Goal: Information Seeking & Learning: Learn about a topic

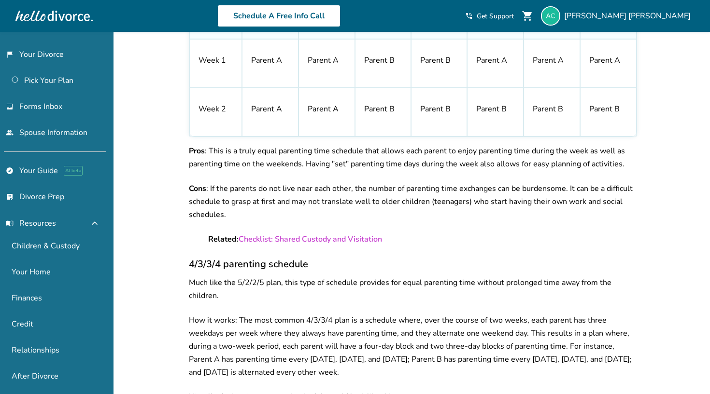
scroll to position [1686, 0]
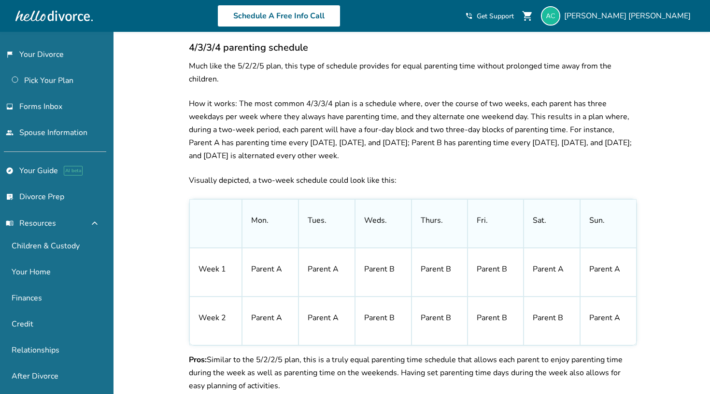
scroll to position [1885, 0]
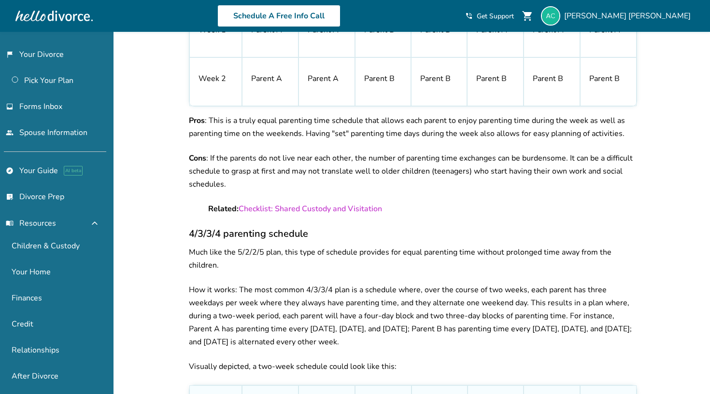
scroll to position [1648, 0]
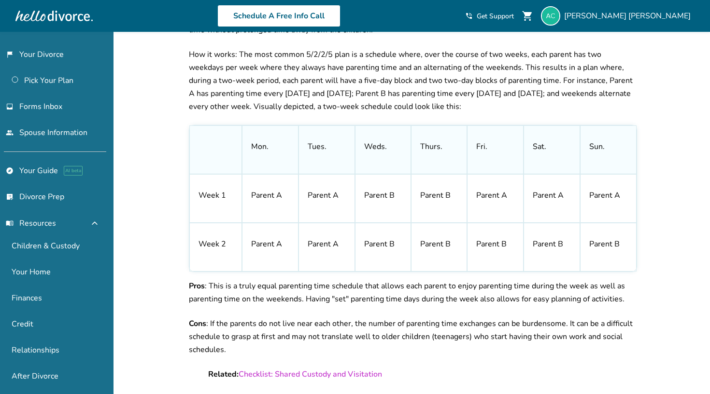
scroll to position [1531, 0]
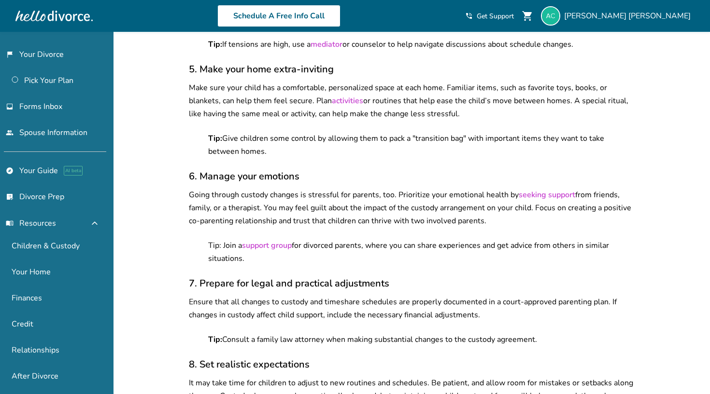
scroll to position [3413, 0]
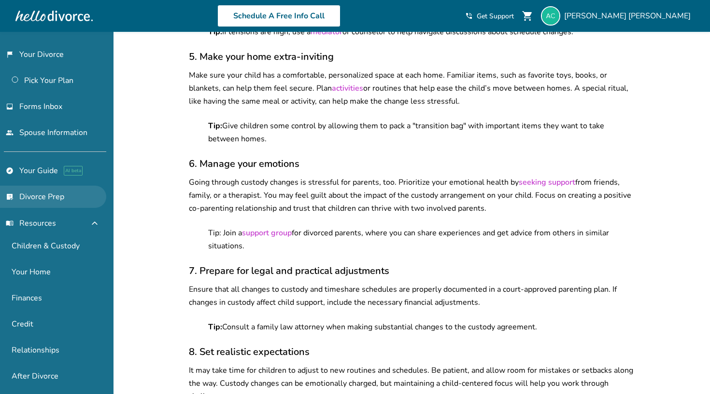
click at [50, 201] on link "list_alt_check Divorce Prep" at bounding box center [53, 197] width 106 height 22
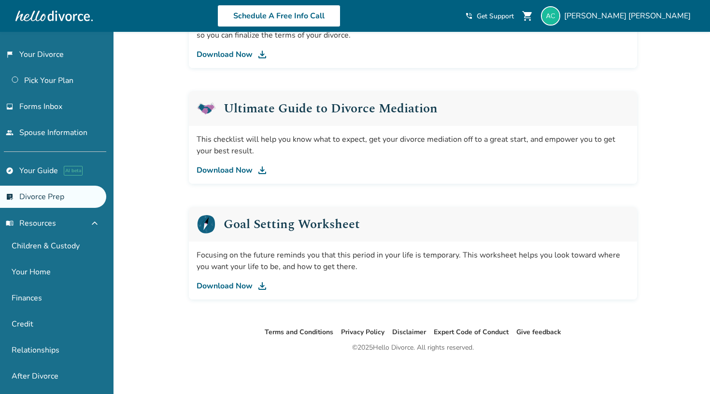
scroll to position [550, 0]
click at [56, 271] on link "Your Home" at bounding box center [53, 272] width 106 height 22
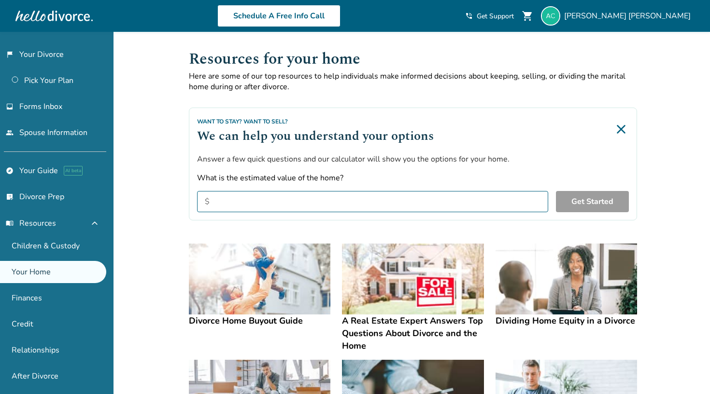
click at [297, 199] on input "What is the estimated value of the home?" at bounding box center [372, 201] width 351 height 21
type input "*******"
click at [583, 209] on button "Get Started" at bounding box center [592, 201] width 73 height 21
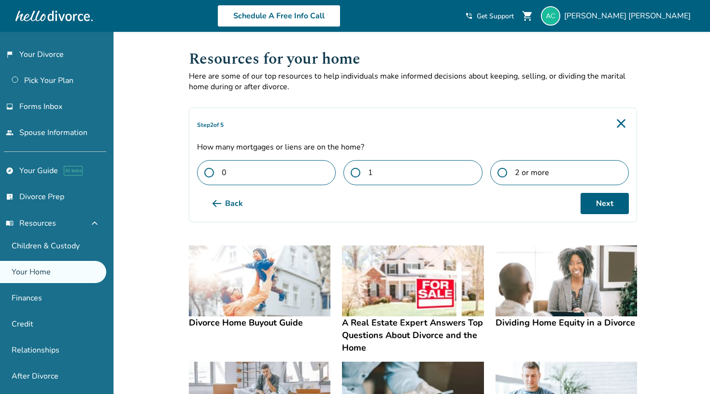
click at [520, 181] on label "2 or more" at bounding box center [559, 172] width 139 height 25
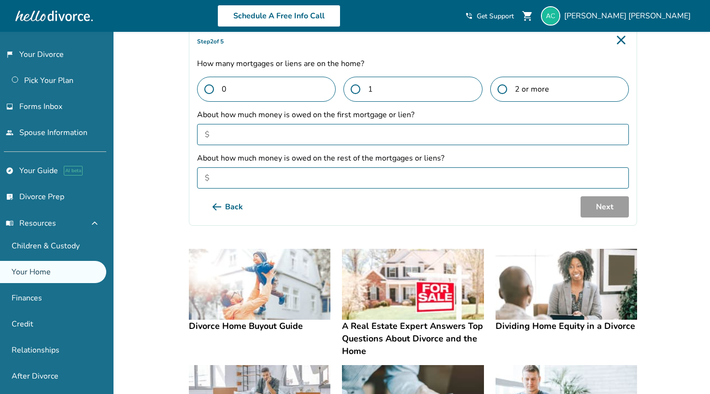
scroll to position [58, 0]
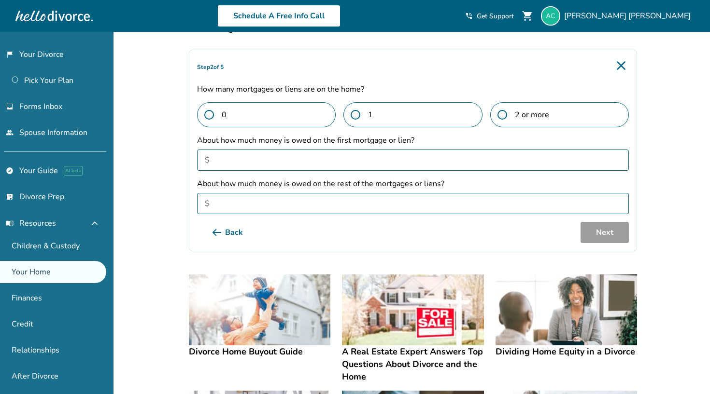
click at [620, 67] on img at bounding box center [620, 65] width 15 height 15
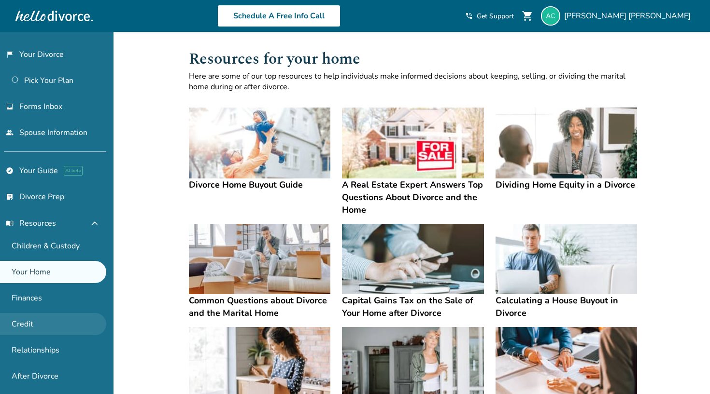
scroll to position [0, 0]
click at [28, 314] on link "Credit" at bounding box center [53, 324] width 106 height 22
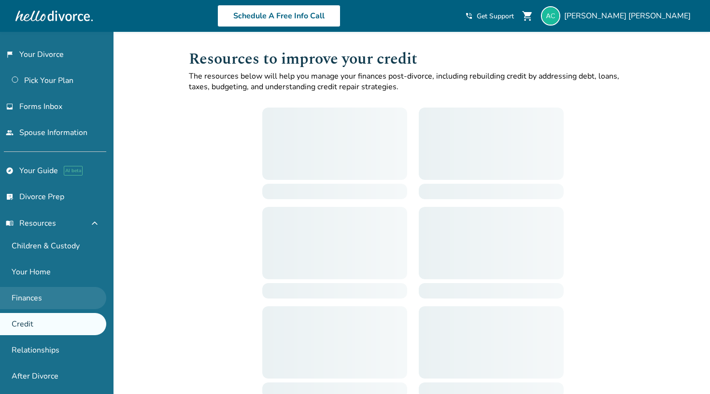
click at [29, 296] on link "Finances" at bounding box center [53, 298] width 106 height 22
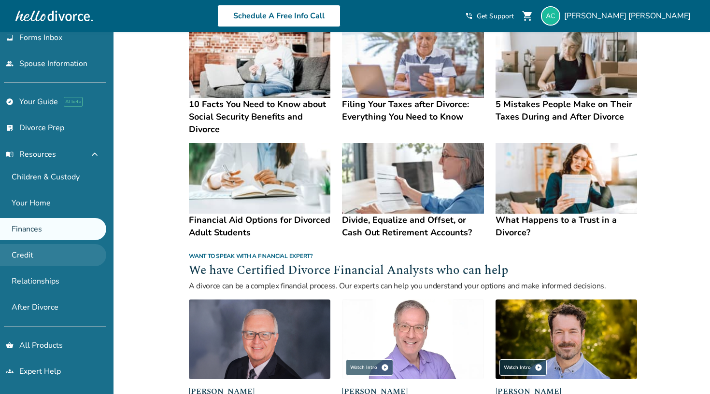
scroll to position [69, 0]
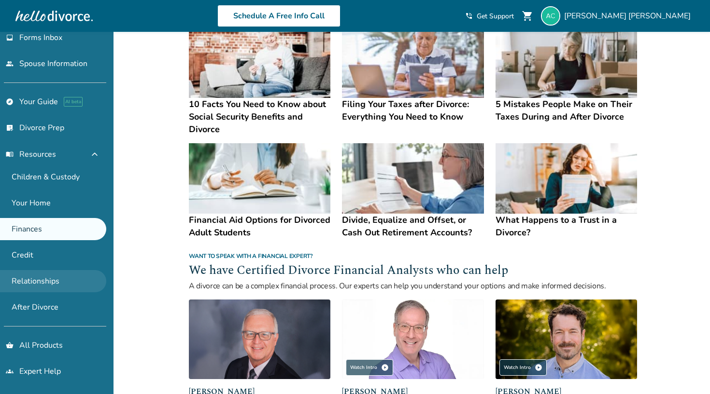
click at [44, 277] on link "Relationships" at bounding box center [53, 281] width 106 height 22
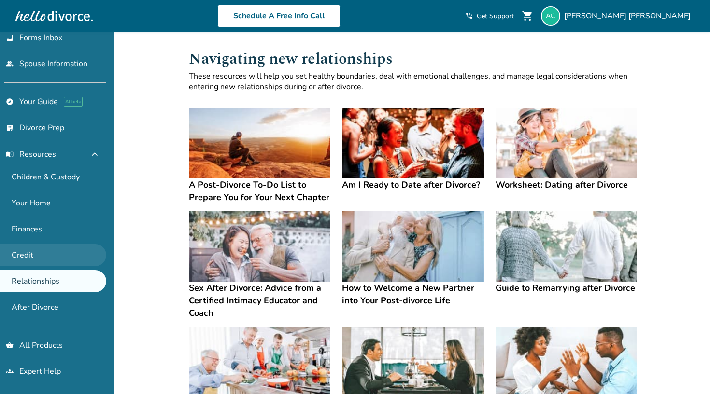
click at [46, 255] on link "Credit" at bounding box center [53, 255] width 106 height 22
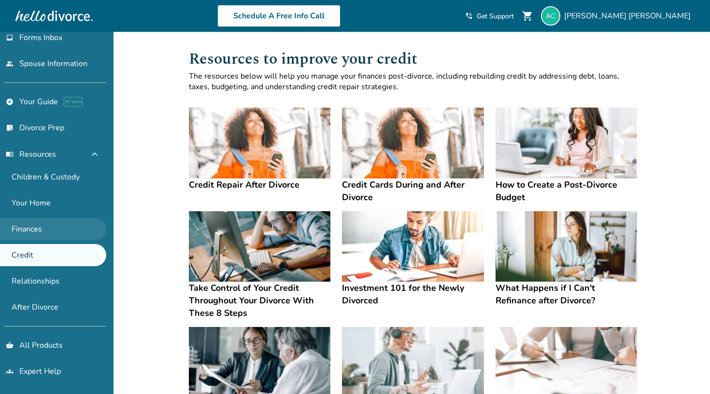
click at [49, 235] on link "Finances" at bounding box center [53, 229] width 106 height 22
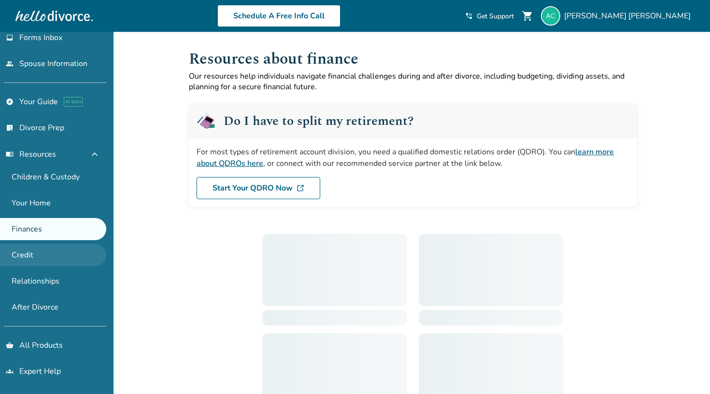
scroll to position [5, 0]
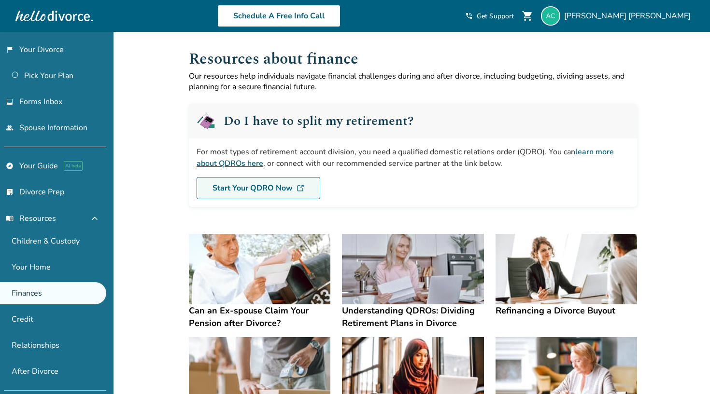
click at [242, 188] on link "Start Your QDRO Now" at bounding box center [259, 188] width 124 height 22
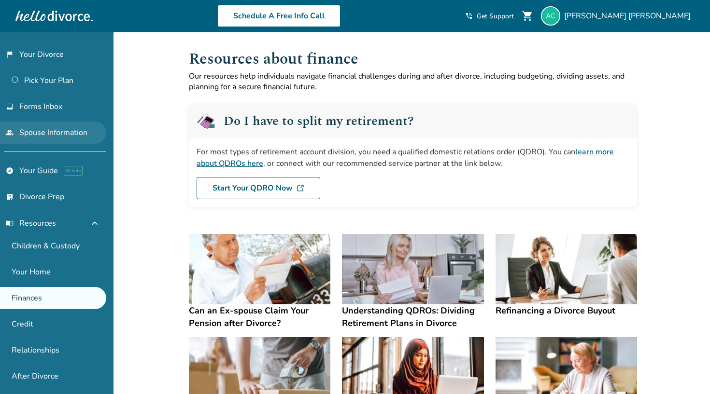
scroll to position [0, 0]
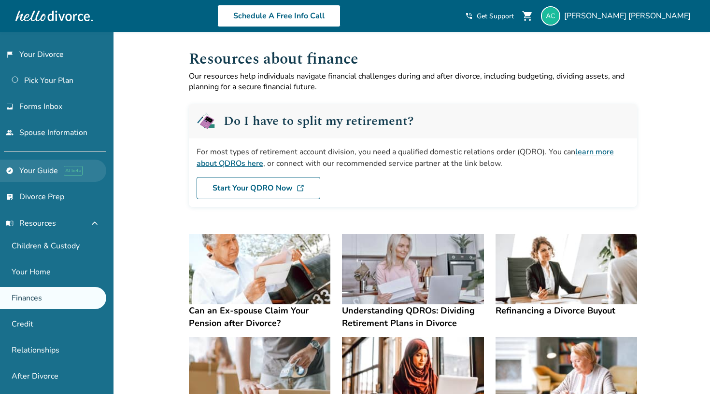
click at [50, 168] on link "explore Your Guide AI beta" at bounding box center [53, 171] width 106 height 22
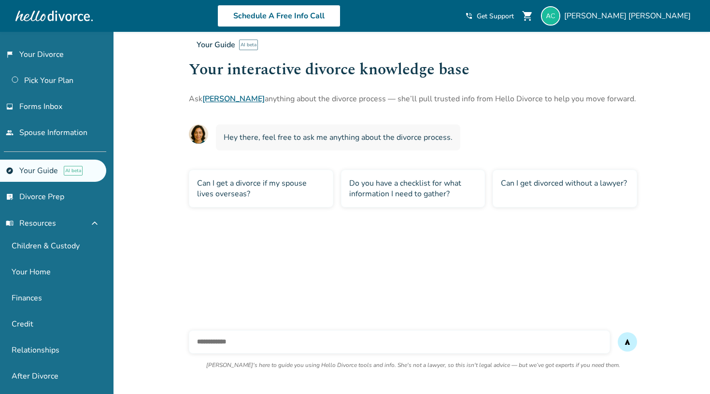
click at [253, 248] on div "Your Guide AI beta Your interactive divorce knowledge base Ask [PERSON_NAME] an…" at bounding box center [412, 195] width 463 height 327
click at [323, 339] on input "text" at bounding box center [399, 342] width 421 height 23
type input "**********"
click at [627, 342] on button "send" at bounding box center [627, 342] width 19 height 19
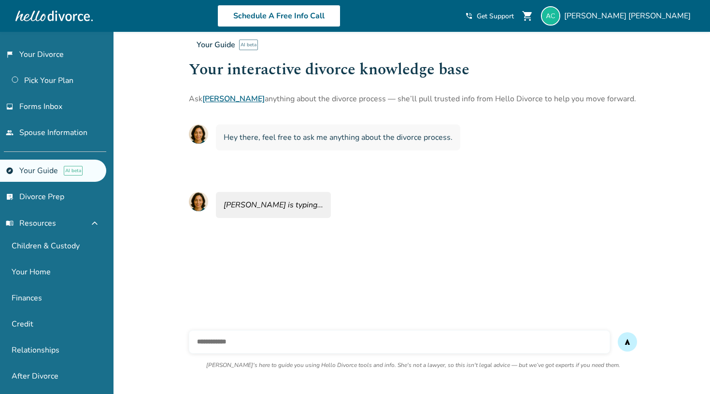
scroll to position [32, 0]
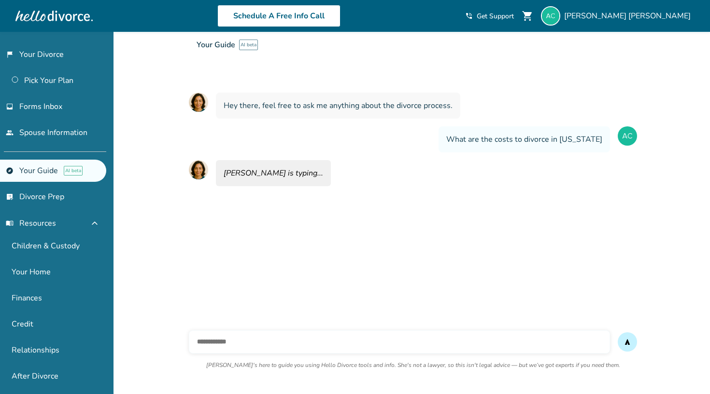
click at [312, 297] on div "Your Guide AI beta Your interactive divorce knowledge base Ask [PERSON_NAME] an…" at bounding box center [412, 163] width 463 height 327
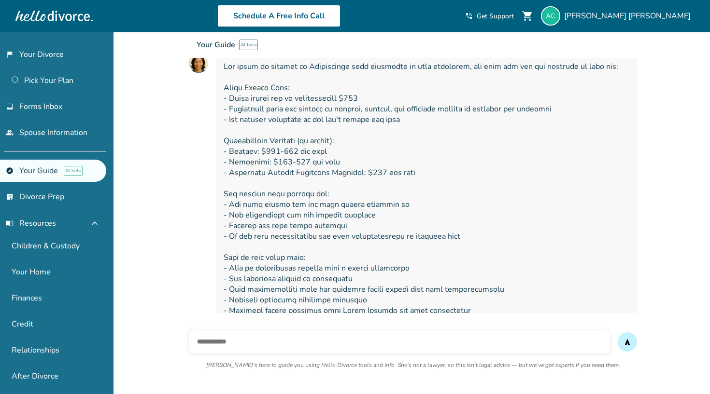
scroll to position [140, 0]
click at [626, 168] on span at bounding box center [427, 208] width 406 height 297
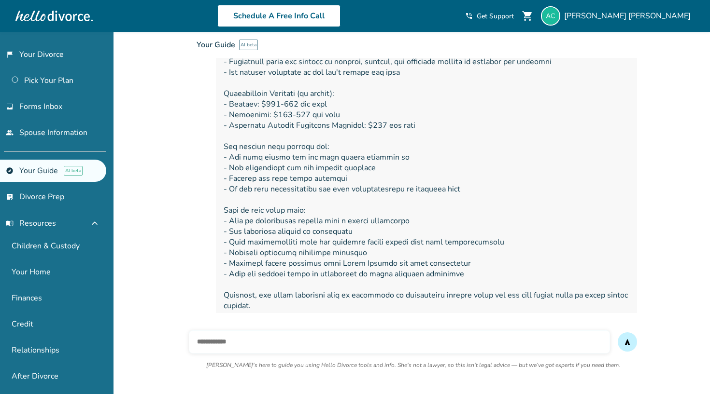
scroll to position [187, 0]
click at [415, 135] on span at bounding box center [427, 161] width 406 height 297
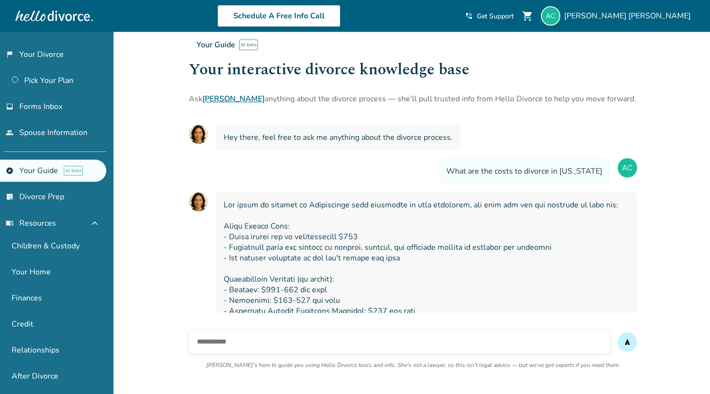
scroll to position [0, 0]
